Goal: Task Accomplishment & Management: Use online tool/utility

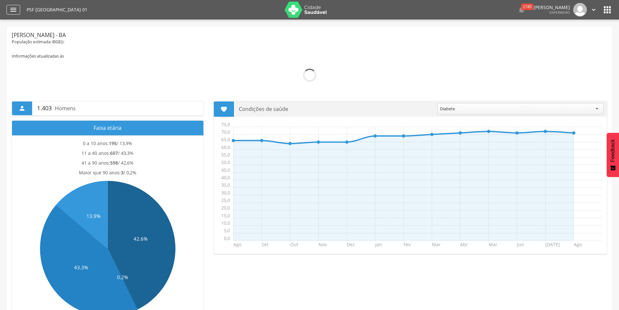
click at [13, 10] on icon "" at bounding box center [13, 10] width 8 height 8
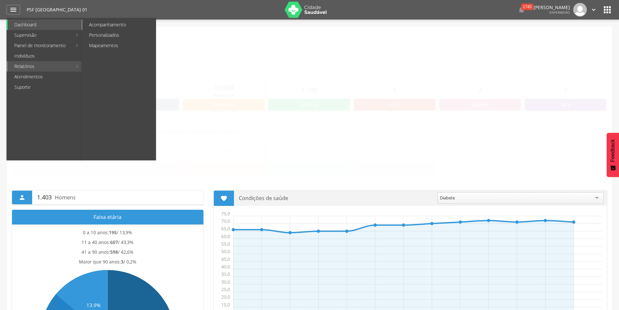
click at [99, 24] on link "Acompanhamento" at bounding box center [119, 25] width 73 height 10
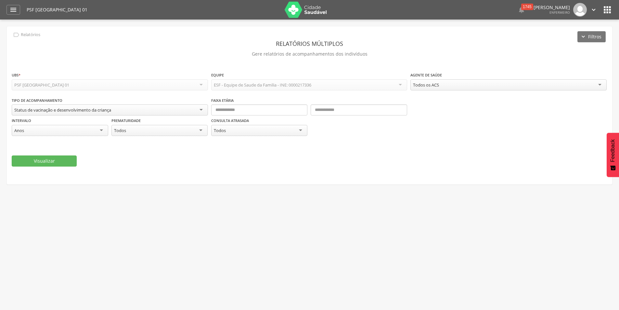
click at [191, 109] on div "Status de vacinação e desenvolvimento da criança" at bounding box center [110, 109] width 196 height 11
click at [188, 182] on div "**********" at bounding box center [310, 105] width 606 height 158
click at [10, 12] on icon "" at bounding box center [13, 10] width 8 height 8
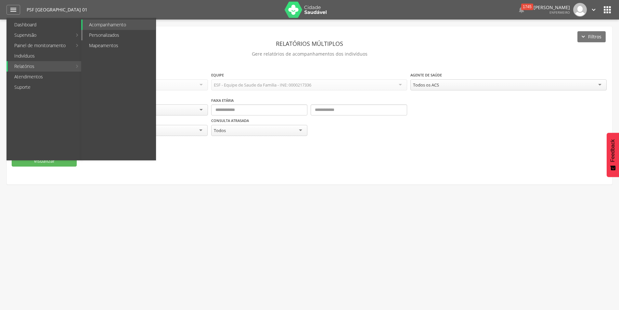
click at [99, 35] on link "Personalizados" at bounding box center [119, 35] width 73 height 10
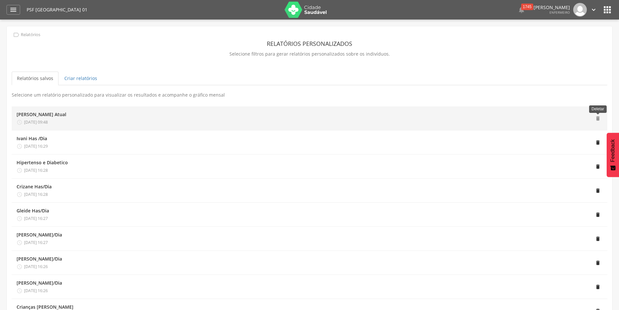
click at [596, 118] on span "" at bounding box center [598, 118] width 6 height 6
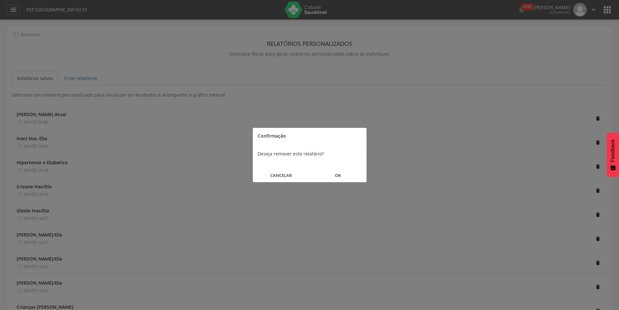
click at [340, 175] on button "OK" at bounding box center [338, 175] width 57 height 14
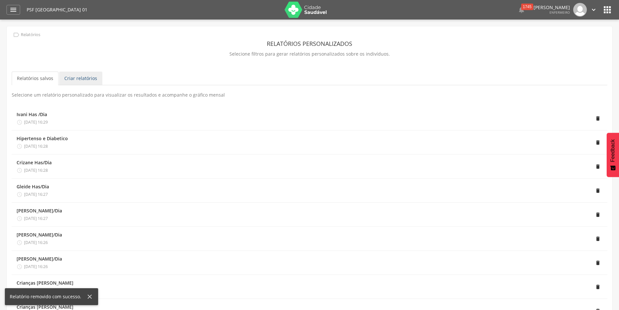
click at [81, 80] on link "Criar relatórios" at bounding box center [80, 79] width 43 height 14
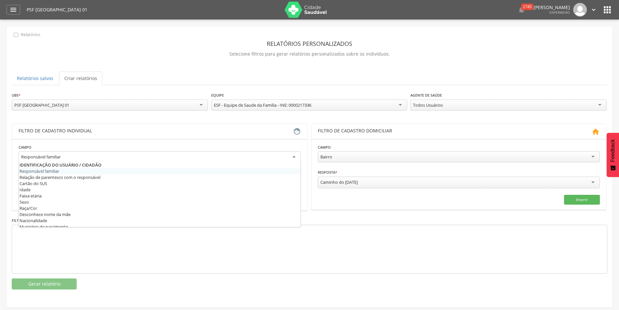
click at [292, 156] on div "Responsável familiar" at bounding box center [160, 157] width 283 height 12
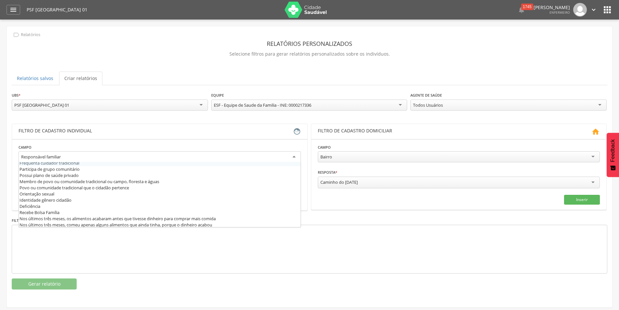
scroll to position [130, 0]
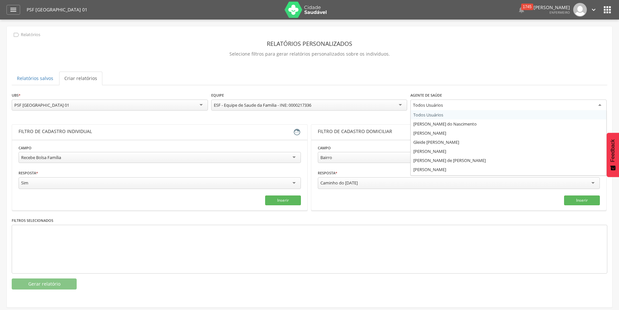
click at [596, 103] on div "Todos Usuários" at bounding box center [509, 105] width 196 height 12
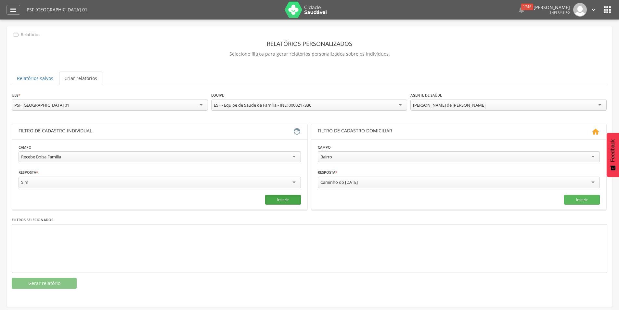
click at [291, 198] on button "Inserir" at bounding box center [283, 200] width 36 height 10
click at [37, 278] on button "Gerar relatório" at bounding box center [44, 283] width 65 height 11
click at [37, 278] on div " Supervisão  Distritos  Ubs Coordenador: - [PERSON_NAME] / BA Intervalo de T…" at bounding box center [309, 175] width 619 height 310
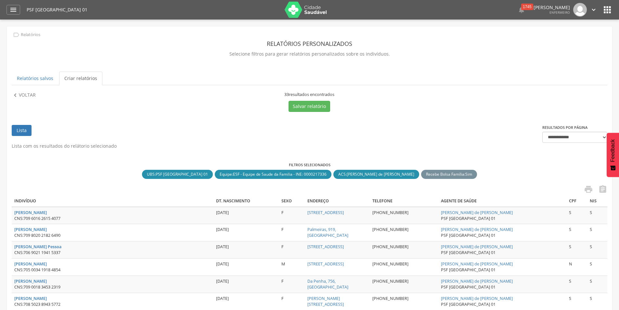
click at [588, 189] on icon "" at bounding box center [588, 189] width 9 height 9
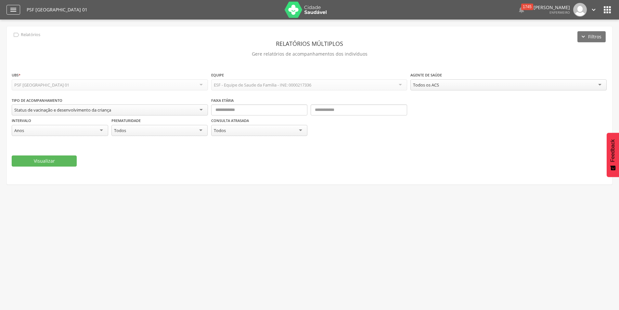
click at [9, 12] on div "" at bounding box center [14, 10] width 14 height 10
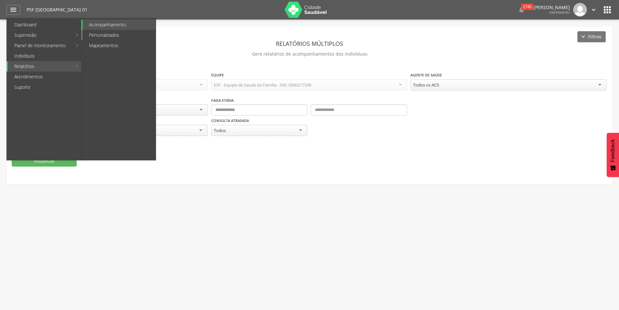
click at [98, 32] on link "Personalizados" at bounding box center [119, 35] width 73 height 10
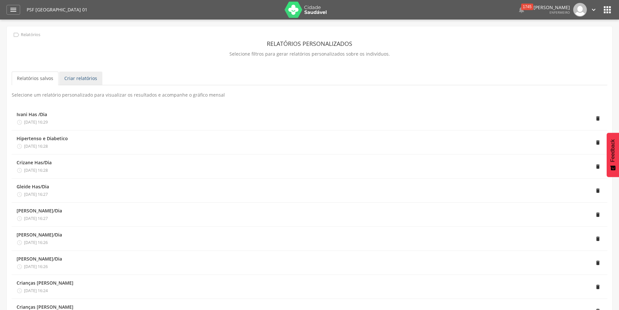
click at [78, 78] on link "Criar relatórios" at bounding box center [80, 79] width 43 height 14
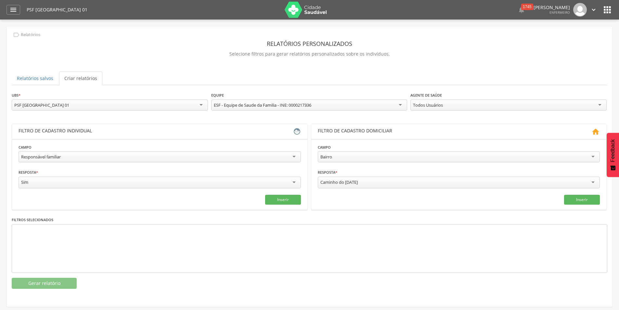
scroll to position [6, 0]
click at [292, 157] on div "Responsável familiar" at bounding box center [160, 156] width 283 height 11
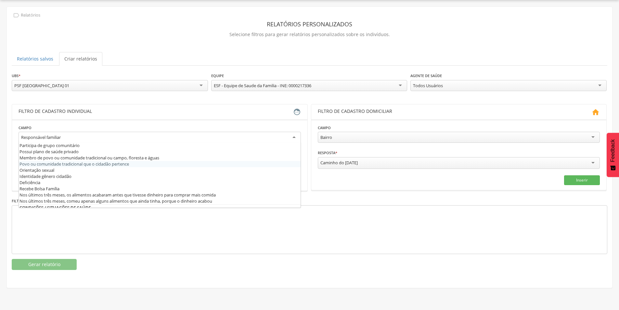
scroll to position [91, 0]
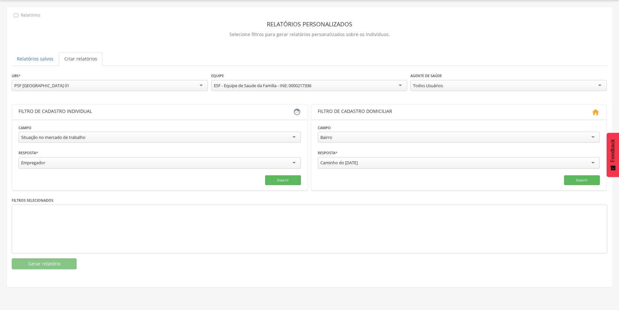
click at [284, 163] on div "Empregador" at bounding box center [160, 163] width 283 height 12
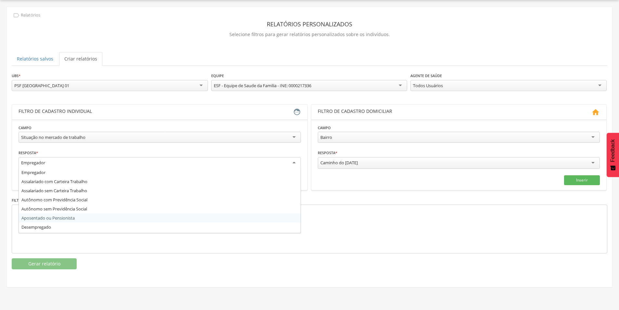
scroll to position [17, 0]
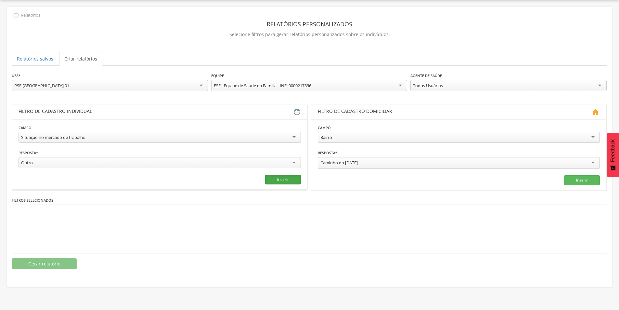
click at [286, 179] on button "Inserir" at bounding box center [283, 180] width 36 height 10
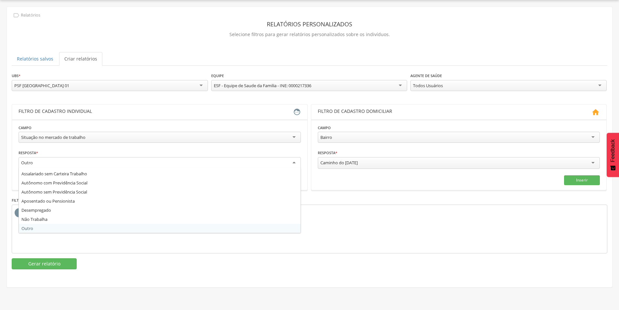
click at [294, 161] on div "Outro" at bounding box center [160, 163] width 283 height 12
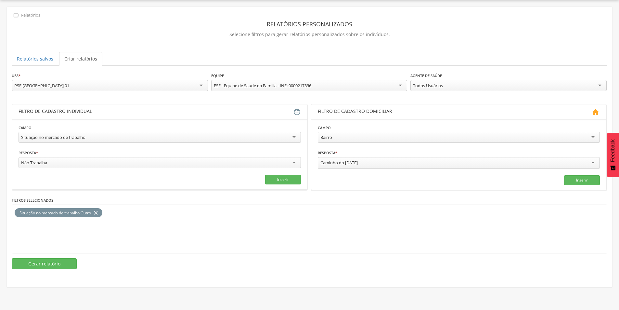
click at [99, 212] on icon "close" at bounding box center [96, 212] width 7 height 9
click at [285, 181] on button "Inserir" at bounding box center [283, 180] width 36 height 10
click at [40, 260] on button "Gerar relatório" at bounding box center [44, 263] width 65 height 11
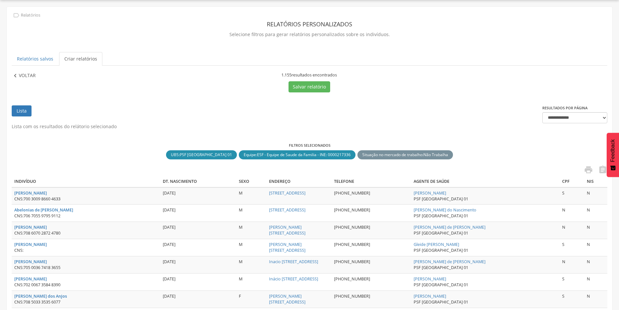
click at [25, 74] on p "Voltar" at bounding box center [27, 75] width 17 height 7
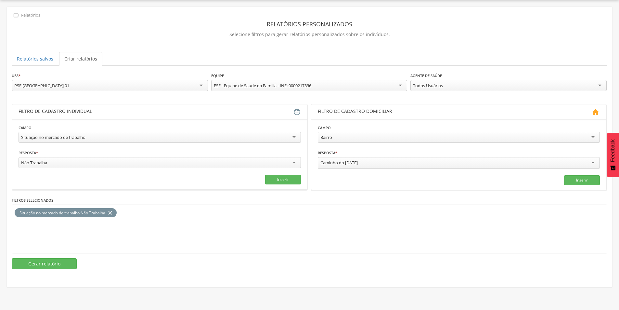
scroll to position [0, 0]
click at [602, 88] on div "Todos Usuários" at bounding box center [509, 85] width 196 height 11
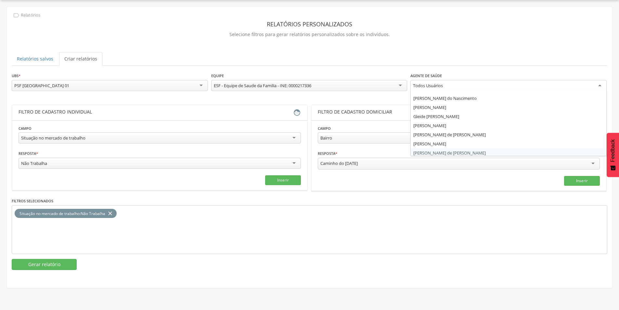
scroll to position [8, 0]
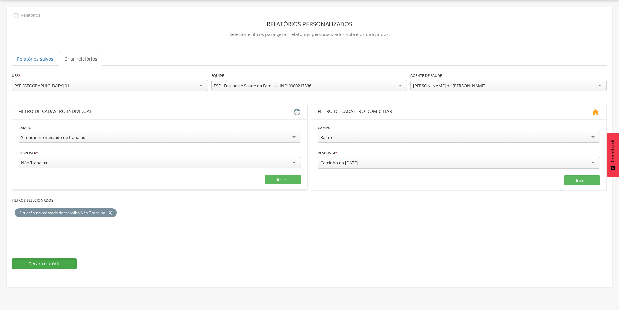
click at [56, 262] on button "Gerar relatório" at bounding box center [44, 263] width 65 height 11
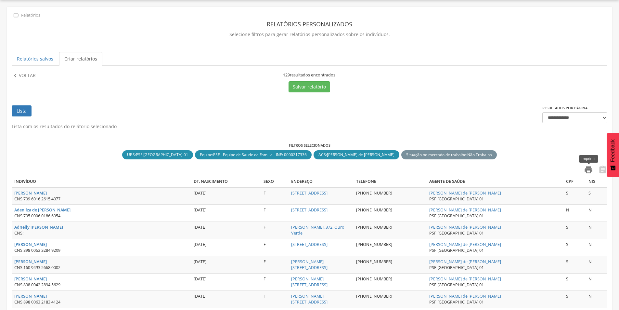
click at [591, 169] on icon "" at bounding box center [588, 169] width 9 height 9
click at [23, 77] on p "Voltar" at bounding box center [27, 75] width 17 height 7
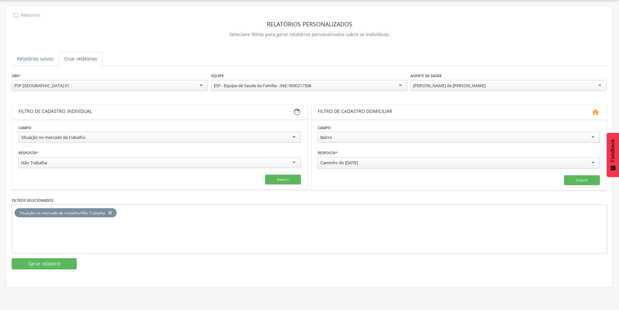
click at [293, 163] on div "Não Trabalha" at bounding box center [160, 162] width 283 height 11
click at [53, 263] on button "Gerar relatório" at bounding box center [44, 263] width 65 height 11
